Goal: Check status: Check status

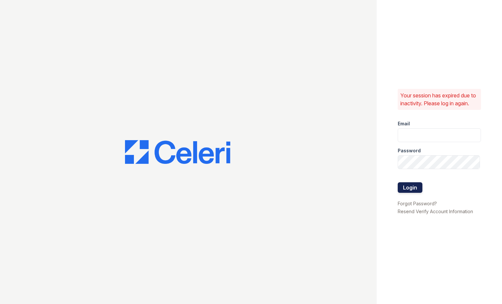
type input "amtorres@lantowerliving.com"
click at [416, 191] on button "Login" at bounding box center [410, 187] width 25 height 11
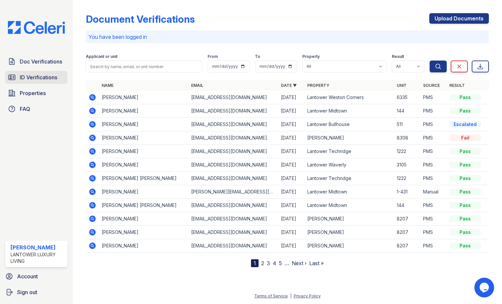
click at [24, 78] on span "ID Verifications" at bounding box center [39, 77] width 38 height 8
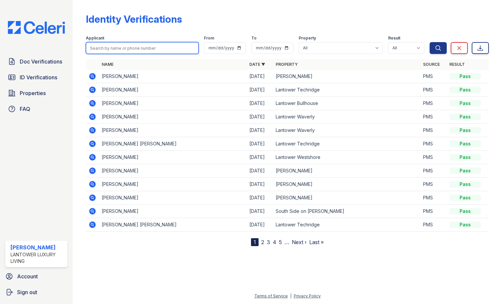
click at [112, 51] on input "search" at bounding box center [142, 48] width 113 height 12
type input "Karlos"
click at [430, 42] on button "Search" at bounding box center [438, 48] width 17 height 12
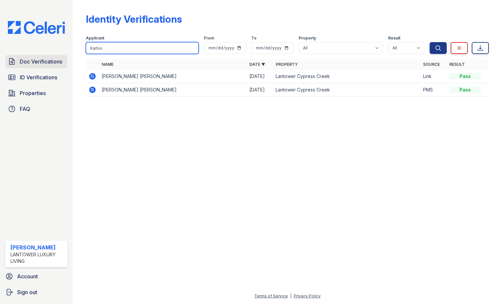
drag, startPoint x: 109, startPoint y: 44, endPoint x: 60, endPoint y: 56, distance: 51.1
click at [60, 56] on div "Doc Verifications ID Verifications Properties FAQ Amanda Torres Lantower Luxury…" at bounding box center [251, 152] width 502 height 304
type input "Jenifer"
click at [430, 42] on button "Search" at bounding box center [438, 48] width 17 height 12
drag, startPoint x: 111, startPoint y: 46, endPoint x: 41, endPoint y: 75, distance: 75.7
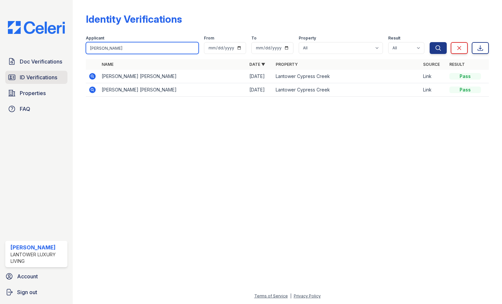
click at [41, 75] on div "Doc Verifications ID Verifications Properties FAQ Amanda Torres Lantower Luxury…" at bounding box center [251, 152] width 502 height 304
type input "Jorge"
click at [430, 42] on button "Search" at bounding box center [438, 48] width 17 height 12
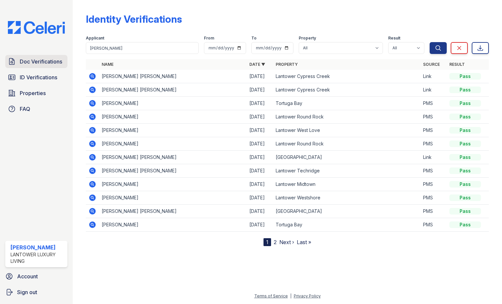
click at [37, 62] on span "Doc Verifications" at bounding box center [41, 62] width 42 height 8
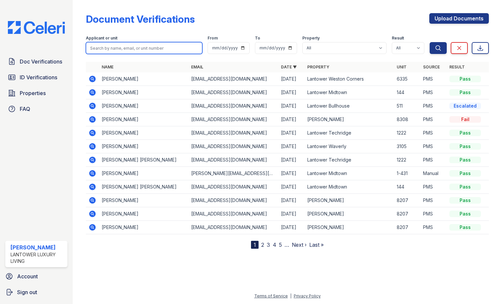
click at [145, 48] on input "search" at bounding box center [144, 48] width 116 height 12
type input "tanyja"
click at [430, 42] on button "Search" at bounding box center [438, 48] width 17 height 12
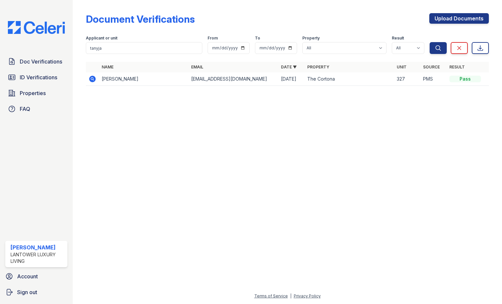
click at [94, 77] on icon at bounding box center [92, 79] width 7 height 7
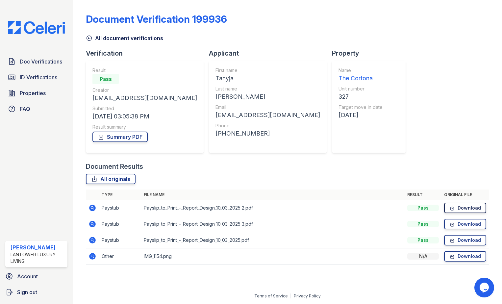
click at [465, 209] on link "Download" at bounding box center [465, 208] width 42 height 11
click at [462, 227] on link "Download" at bounding box center [465, 224] width 42 height 11
click at [462, 240] on link "Download" at bounding box center [465, 240] width 42 height 11
click at [462, 226] on link "Download" at bounding box center [465, 224] width 42 height 11
click at [473, 240] on link "Download" at bounding box center [465, 240] width 42 height 11
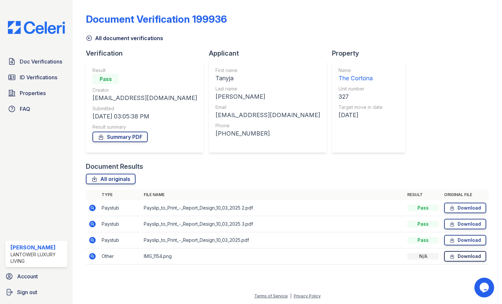
click at [460, 253] on link "Download" at bounding box center [465, 256] width 42 height 11
click at [23, 79] on span "ID Verifications" at bounding box center [39, 77] width 38 height 8
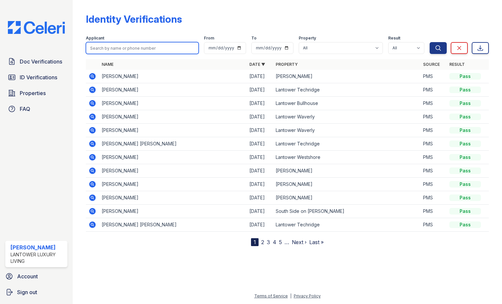
click at [108, 49] on input "search" at bounding box center [142, 48] width 113 height 12
type input "helms"
click at [430, 42] on button "Search" at bounding box center [438, 48] width 17 height 12
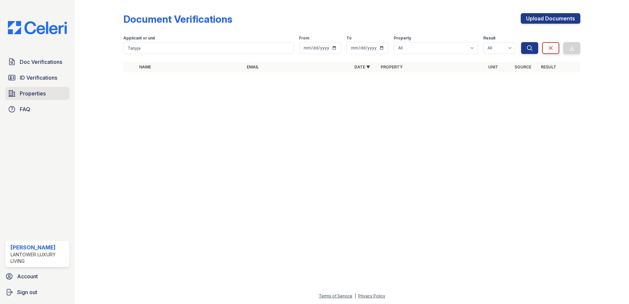
click at [26, 88] on link "Properties" at bounding box center [37, 93] width 64 height 13
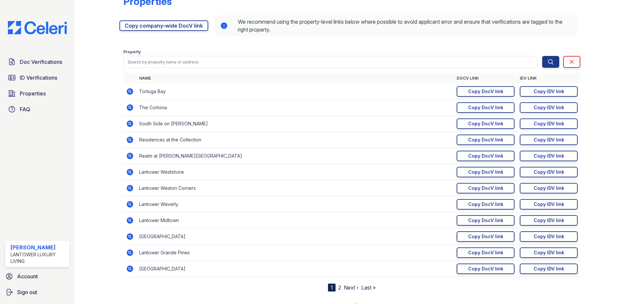
scroll to position [28, 0]
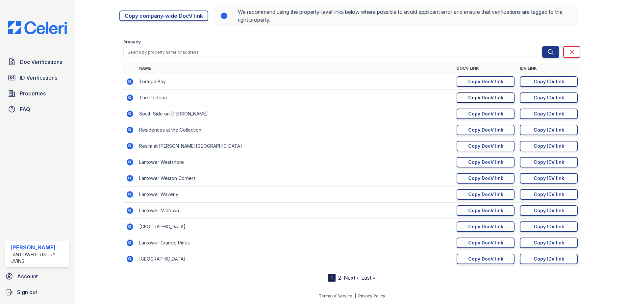
click at [471, 99] on div "Copy DocV link" at bounding box center [485, 97] width 35 height 7
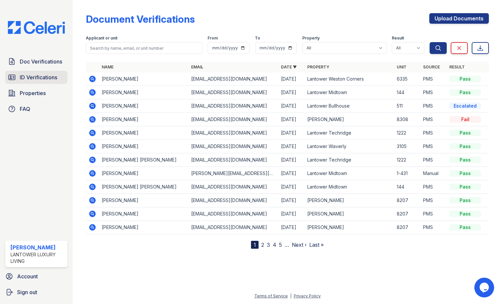
click at [41, 79] on span "ID Verifications" at bounding box center [39, 77] width 38 height 8
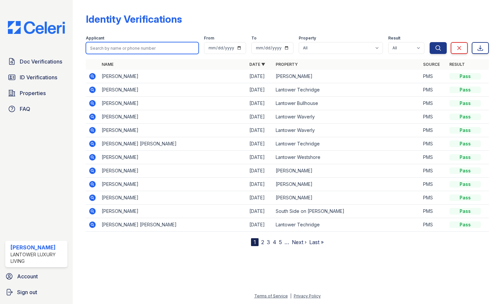
click at [136, 50] on input "search" at bounding box center [142, 48] width 113 height 12
type input "wali"
click at [430, 42] on button "Search" at bounding box center [438, 48] width 17 height 12
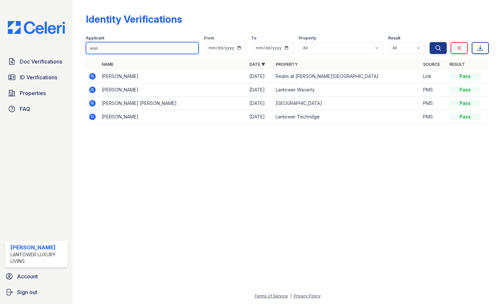
drag, startPoint x: 133, startPoint y: 47, endPoint x: 36, endPoint y: 45, distance: 96.7
click at [36, 45] on div "Doc Verifications ID Verifications Properties FAQ [PERSON_NAME] Lantower Luxury…" at bounding box center [251, 152] width 502 height 304
type input "storya"
click at [430, 42] on button "Search" at bounding box center [438, 48] width 17 height 12
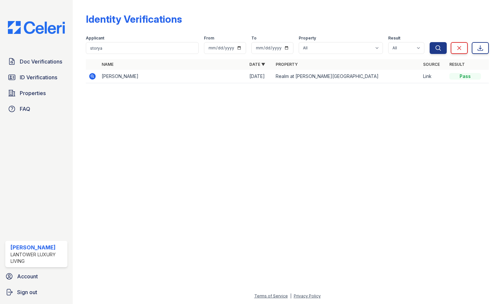
click at [93, 79] on icon at bounding box center [92, 76] width 7 height 7
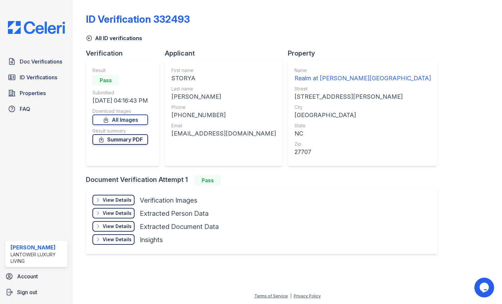
click at [117, 140] on link "Summary PDF" at bounding box center [120, 139] width 56 height 11
click at [109, 202] on div "View Details" at bounding box center [117, 200] width 29 height 7
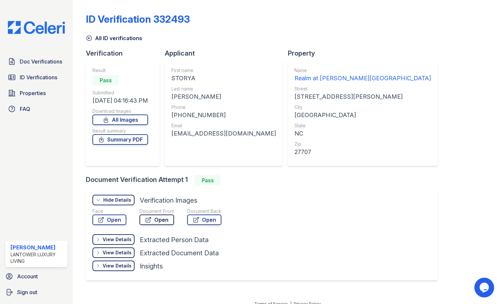
click at [152, 220] on link "Open" at bounding box center [157, 220] width 35 height 11
click at [29, 77] on span "ID Verifications" at bounding box center [39, 77] width 38 height 8
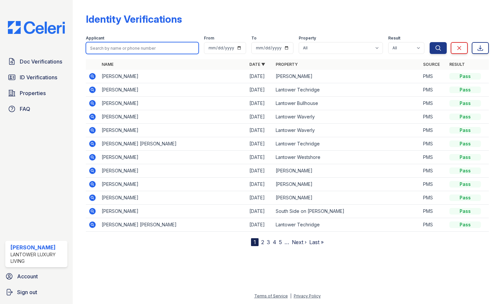
click at [141, 44] on input "search" at bounding box center [142, 48] width 113 height 12
type input "wali"
click at [430, 42] on button "Search" at bounding box center [438, 48] width 17 height 12
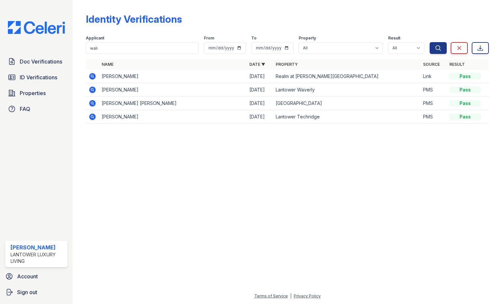
click at [89, 76] on icon at bounding box center [93, 76] width 8 height 8
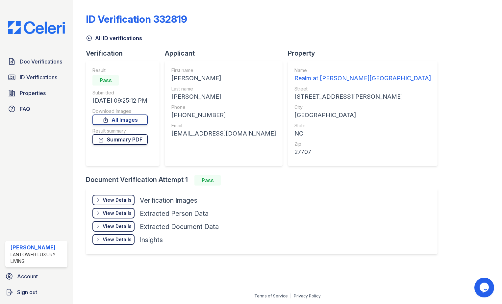
click at [120, 138] on link "Summary PDF" at bounding box center [119, 139] width 55 height 11
click at [99, 198] on icon at bounding box center [97, 199] width 5 height 5
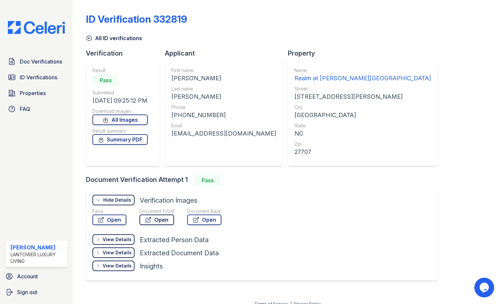
click at [157, 224] on link "Open" at bounding box center [157, 220] width 35 height 11
click at [45, 78] on span "ID Verifications" at bounding box center [39, 77] width 38 height 8
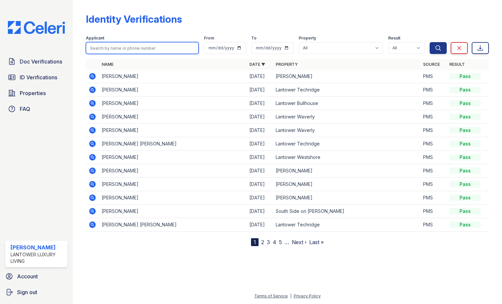
click at [126, 47] on input "search" at bounding box center [142, 48] width 113 height 12
type input "kadeisha"
click at [430, 42] on button "Search" at bounding box center [438, 48] width 17 height 12
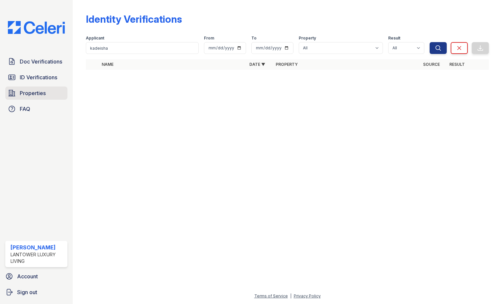
click at [34, 92] on span "Properties" at bounding box center [33, 93] width 26 height 8
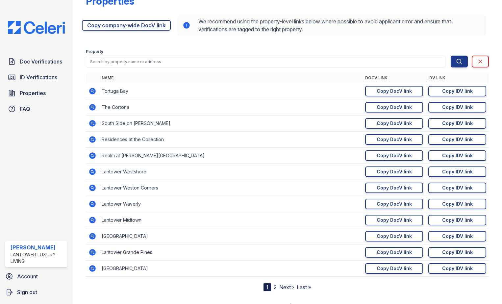
scroll to position [28, 0]
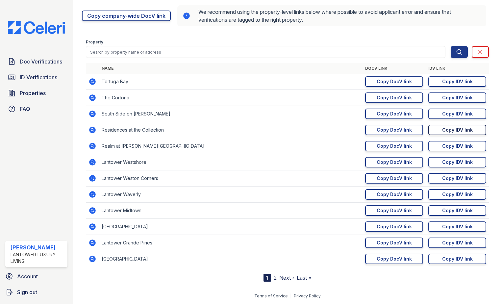
click at [435, 132] on link "Copy IDV link Copy link" at bounding box center [457, 130] width 58 height 11
click at [37, 73] on span "ID Verifications" at bounding box center [39, 77] width 38 height 8
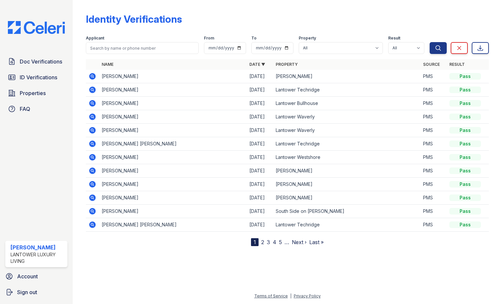
drag, startPoint x: 117, startPoint y: 49, endPoint x: 68, endPoint y: 49, distance: 49.7
drag, startPoint x: 68, startPoint y: 49, endPoint x: 117, endPoint y: 47, distance: 49.0
click at [117, 47] on input "search" at bounding box center [142, 48] width 113 height 12
type input "d"
type input "[PERSON_NAME]"
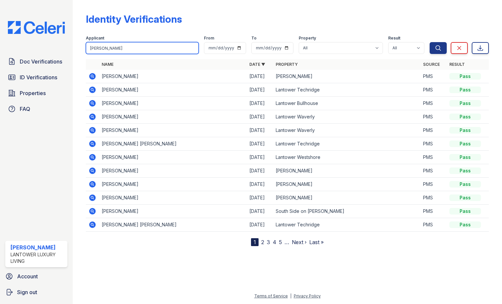
click at [430, 42] on button "Search" at bounding box center [438, 48] width 17 height 12
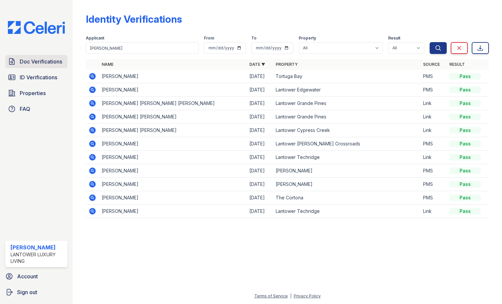
click at [40, 60] on span "Doc Verifications" at bounding box center [41, 62] width 42 height 8
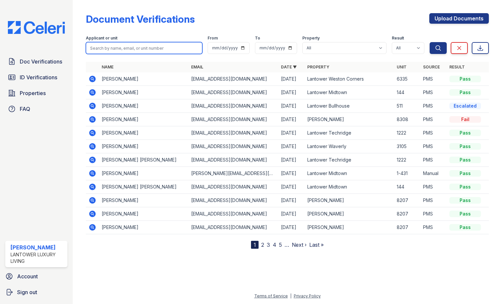
click at [132, 48] on input "search" at bounding box center [144, 48] width 116 height 12
type input "[PERSON_NAME]"
click at [430, 42] on button "Search" at bounding box center [438, 48] width 17 height 12
